Goal: Task Accomplishment & Management: Use online tool/utility

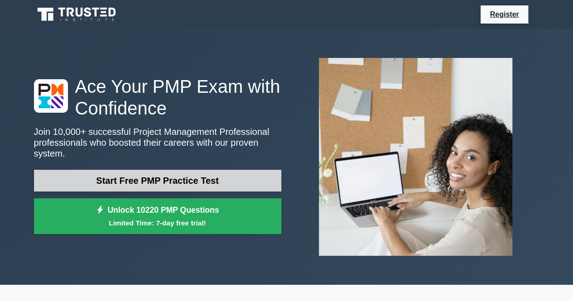
click at [186, 174] on link "Start Free PMP Practice Test" at bounding box center [157, 181] width 247 height 22
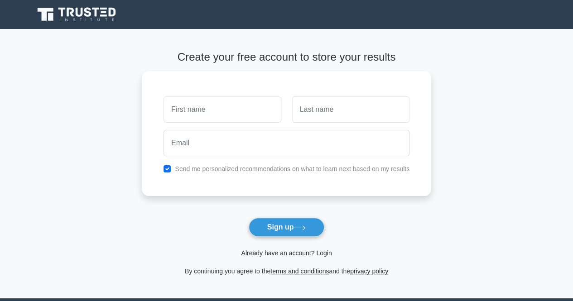
click at [302, 254] on link "Already have an account? Login" at bounding box center [286, 253] width 91 height 7
click at [278, 253] on link "Already have an account? Login" at bounding box center [286, 253] width 91 height 7
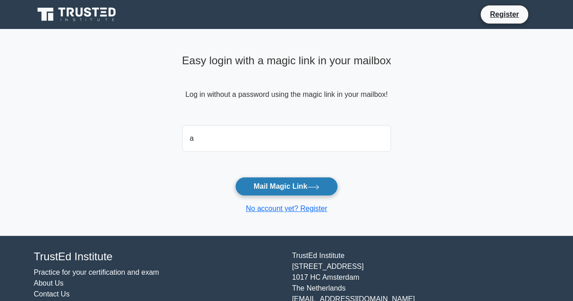
type input "[EMAIL_ADDRESS][DOMAIN_NAME]"
click at [289, 188] on button "Mail Magic Link" at bounding box center [286, 186] width 103 height 19
